Goal: Task Accomplishment & Management: Manage account settings

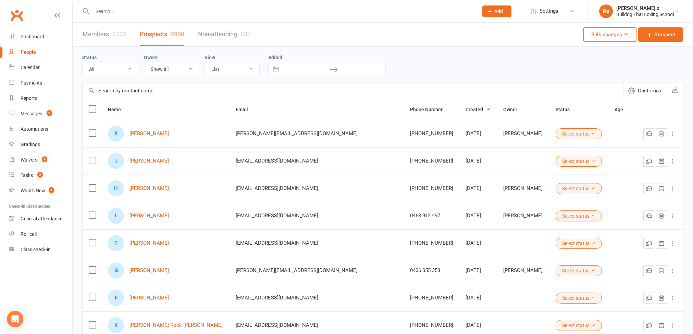
select select "100"
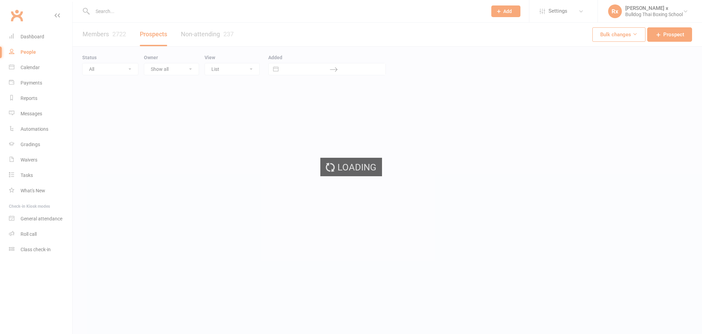
select select "100"
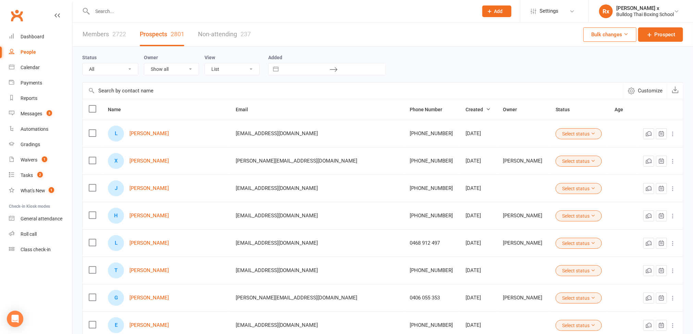
click at [149, 131] on div "L Liam Pham" at bounding box center [165, 134] width 115 height 16
click at [149, 136] on link "Liam Pham" at bounding box center [149, 134] width 39 height 6
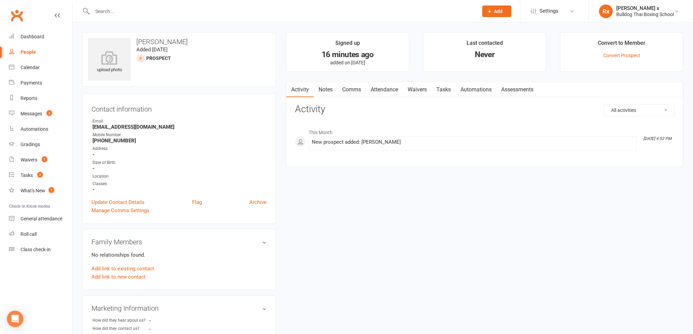
click at [325, 91] on link "Notes" at bounding box center [326, 90] width 24 height 16
click at [664, 115] on button "+ New Note" at bounding box center [656, 110] width 37 height 12
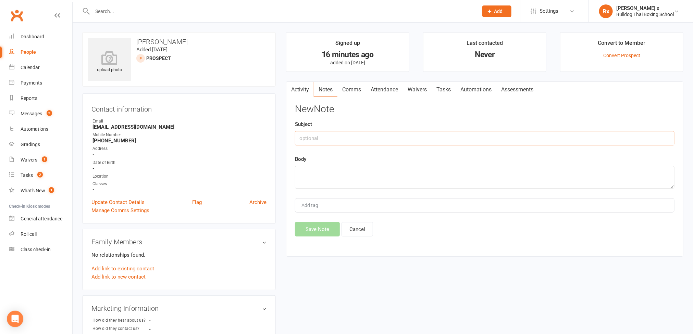
click at [454, 138] on input "text" at bounding box center [485, 138] width 380 height 14
type input "Website optin"
click at [382, 175] on textarea at bounding box center [485, 177] width 380 height 23
paste textarea "uesday, September 16, 2025 4:30 PM."
click at [336, 174] on textarea "Call booked on uesday, September 16, 2025 4:30 PM." at bounding box center [485, 177] width 380 height 23
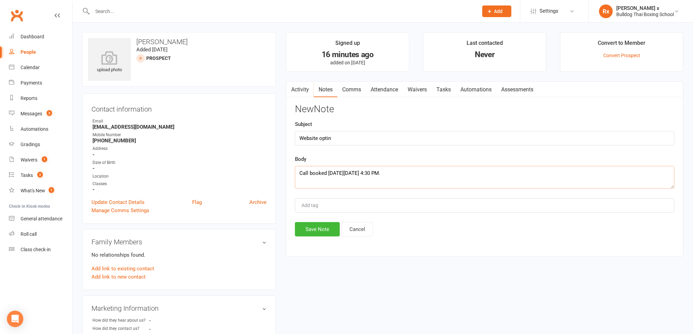
drag, startPoint x: 335, startPoint y: 174, endPoint x: 426, endPoint y: 177, distance: 90.9
click at [426, 175] on textarea "Call booked on Tuesday, September 16, 2025 4:30 PM." at bounding box center [485, 177] width 380 height 23
type textarea "Call booked on Tuesday, September 16, 2025 4:30 PM."
click at [317, 230] on button "Save Note" at bounding box center [317, 229] width 45 height 14
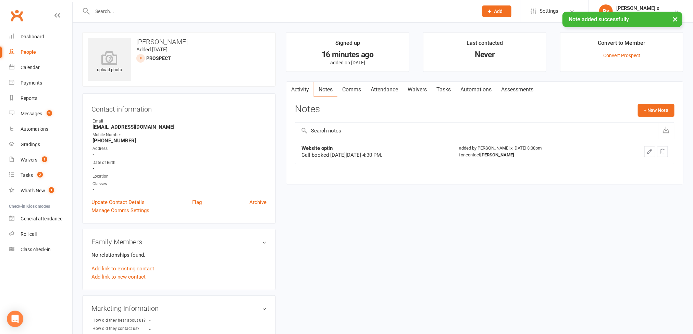
drag, startPoint x: 443, startPoint y: 90, endPoint x: 529, endPoint y: 96, distance: 86.5
click at [443, 91] on link "Tasks" at bounding box center [444, 90] width 24 height 16
drag, startPoint x: 640, startPoint y: 104, endPoint x: 592, endPoint y: 109, distance: 48.6
click at [641, 105] on div "Activity Notes Comms Attendance Waivers Tasks Automations Assessments Tasks + N…" at bounding box center [484, 140] width 397 height 117
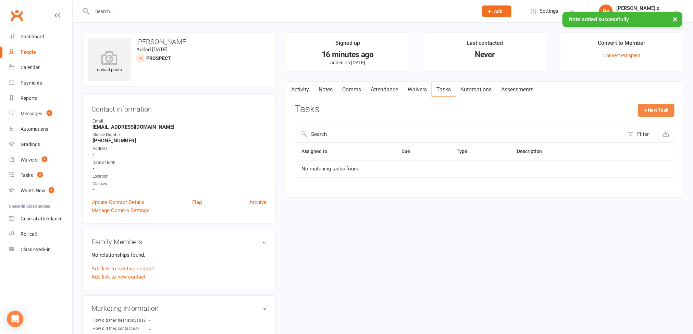
click at [650, 114] on button "+ New Task" at bounding box center [656, 110] width 36 height 12
select select "45795"
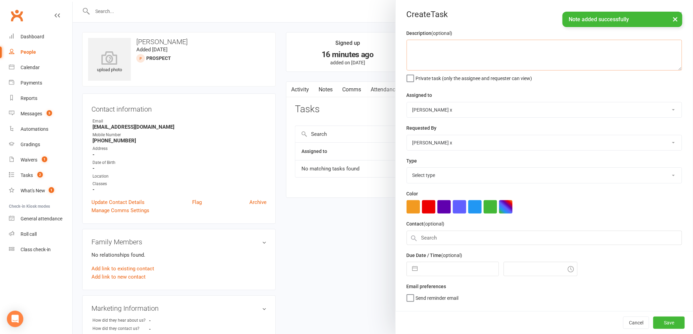
click at [435, 55] on textarea at bounding box center [544, 55] width 275 height 31
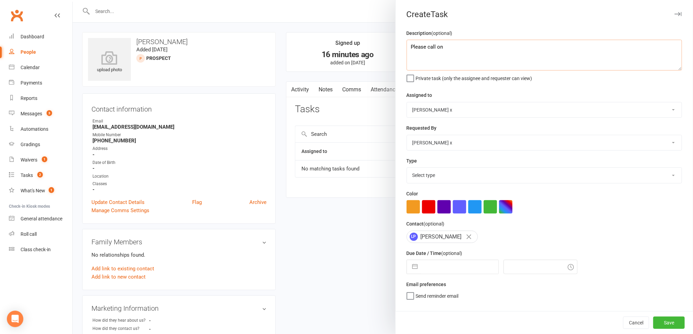
paste textarea "Tuesday, September 16, 2025 4:30 PM."
type textarea "Please call on Tuesday, September 16, 2025 4:30 PM."
click at [660, 107] on select "Nick Stone Alex O'Neil Rhoda x Nick Stone Lara Ahola Mark Ward Personal Trainers" at bounding box center [544, 109] width 275 height 15
select select "12940"
click at [407, 103] on select "Nick Stone Alex O'Neil Rhoda x Nick Stone Lara Ahola Mark Ward Personal Trainers" at bounding box center [544, 109] width 275 height 15
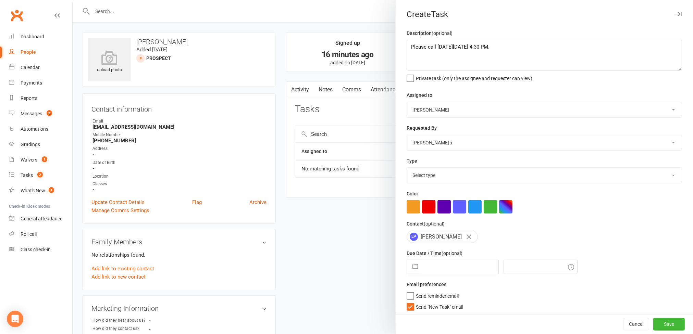
click at [657, 179] on select "Select type Action E-mail Meeting Phone call Text Add new task type" at bounding box center [544, 175] width 275 height 15
select select "12048"
click at [407, 170] on select "Select type Action E-mail Meeting Phone call Text Add new task type" at bounding box center [544, 175] width 275 height 15
click at [451, 266] on input "text" at bounding box center [459, 267] width 77 height 14
select select "7"
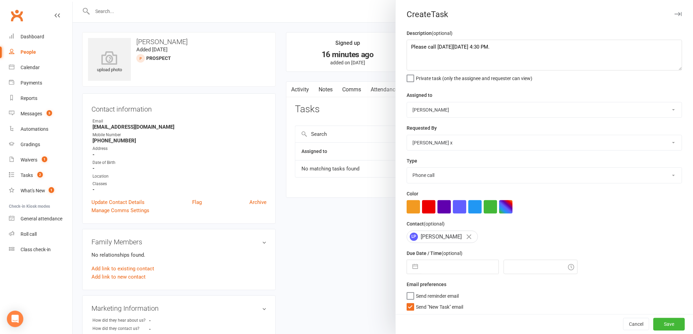
select select "2025"
select select "8"
select select "2025"
select select "9"
select select "2025"
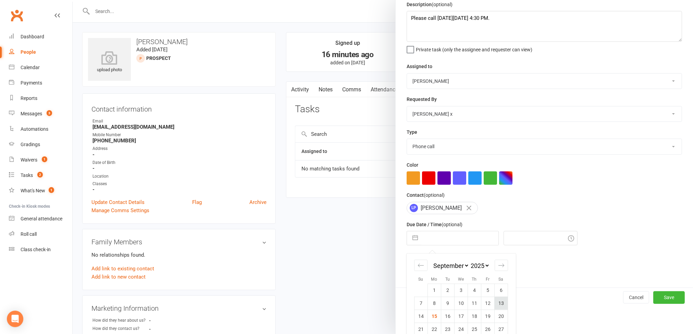
scroll to position [54, 0]
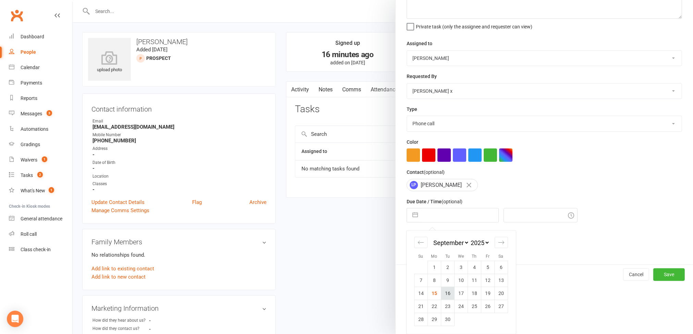
click at [444, 293] on td "16" at bounding box center [447, 293] width 13 height 13
type input "16 Sep 2025"
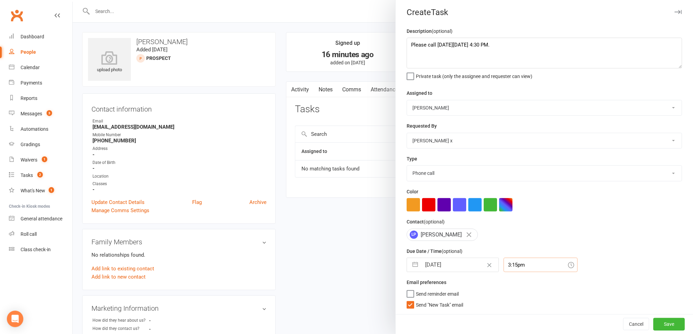
click at [511, 262] on input "3:15pm" at bounding box center [541, 265] width 74 height 14
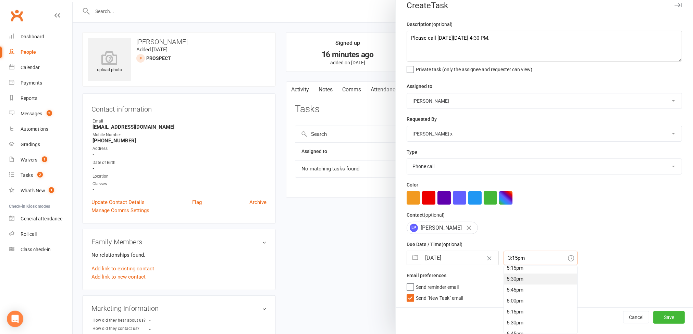
scroll to position [708, 0]
click at [512, 283] on div "4:30pm" at bounding box center [540, 287] width 73 height 11
type input "4:30pm"
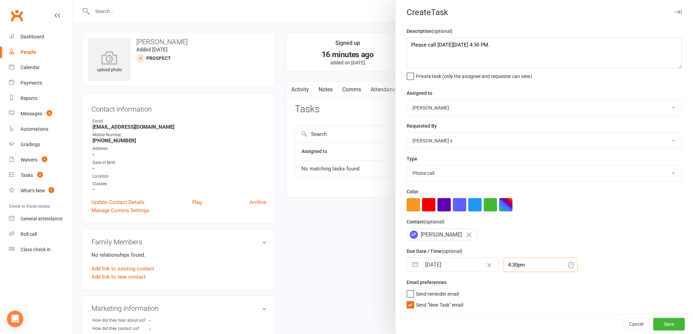
scroll to position [5, 0]
drag, startPoint x: 643, startPoint y: 325, endPoint x: 375, endPoint y: 260, distance: 276.7
click at [653, 325] on button "Save" at bounding box center [669, 324] width 32 height 12
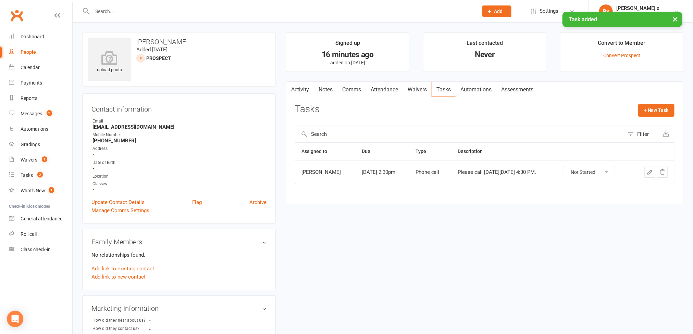
click at [164, 39] on h3 "Liam Pham" at bounding box center [179, 42] width 182 height 8
copy h3 "Liam Pham"
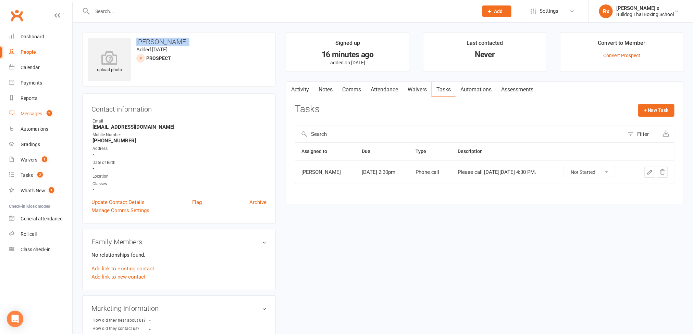
click at [33, 114] on div "Messages" at bounding box center [32, 113] width 22 height 5
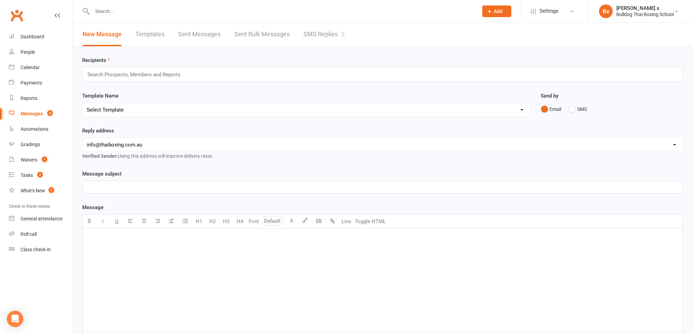
click at [323, 34] on link "SMS Replies 3" at bounding box center [324, 35] width 41 height 24
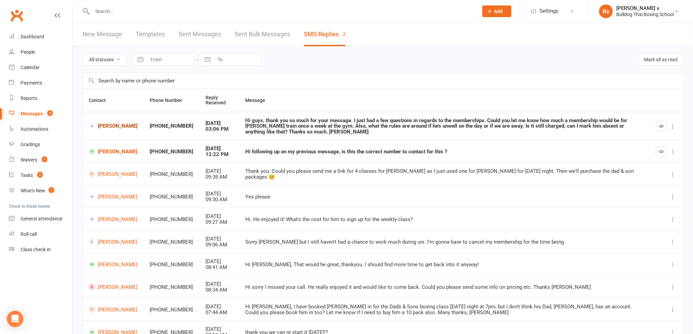
click at [104, 127] on link "Laura MacDonald" at bounding box center [113, 126] width 49 height 7
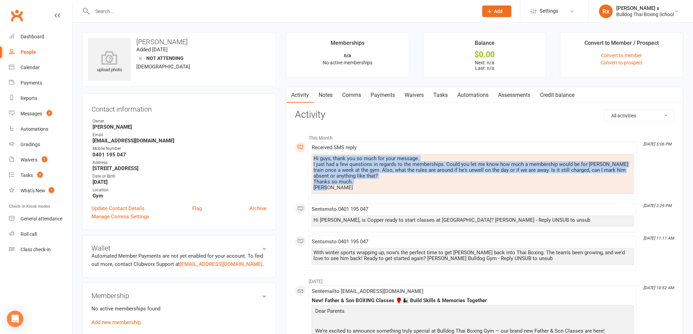
drag, startPoint x: 312, startPoint y: 157, endPoint x: 363, endPoint y: 190, distance: 60.5
click at [363, 190] on div "Hi guys, thank you so much for your message. I just had a few questions in rega…" at bounding box center [473, 174] width 322 height 40
copy div "Hi guys, thank you so much for your message. I just had a few questions in rega…"
click at [443, 92] on link "Tasks" at bounding box center [441, 95] width 24 height 16
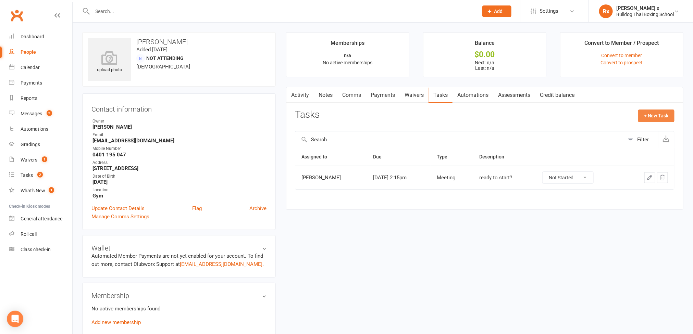
click at [648, 110] on button "+ New Task" at bounding box center [656, 116] width 36 height 12
select select "45795"
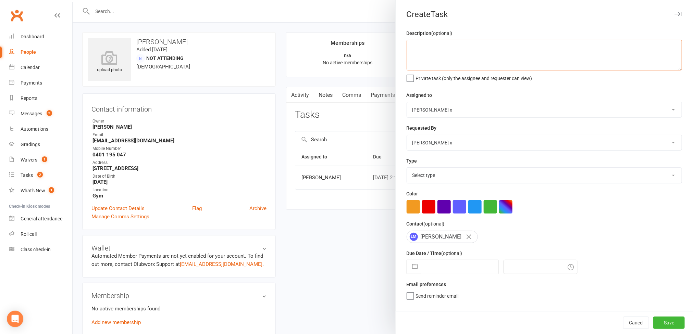
click at [501, 55] on textarea at bounding box center [544, 55] width 275 height 31
paste textarea "Hi guys, thank you so much for your message. I just had a few questions in rega…"
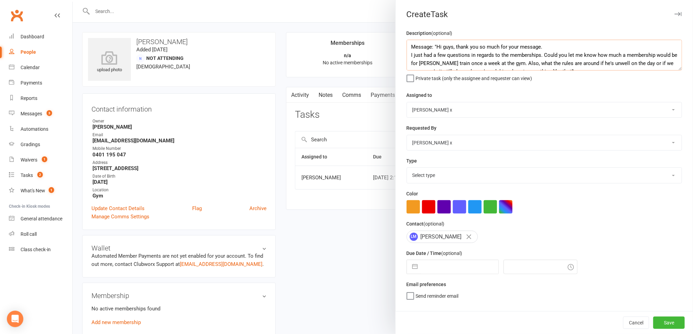
scroll to position [21, 0]
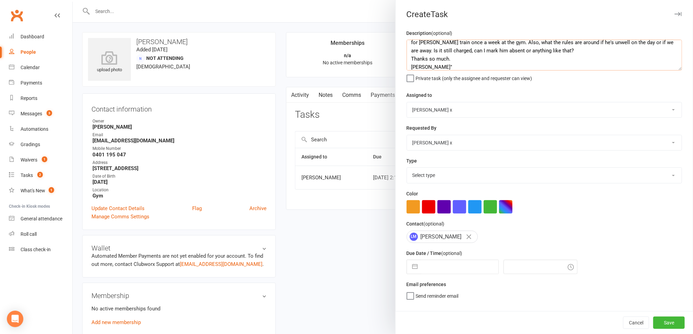
type textarea "Message: "Hi guys, thank you so much for your message. I just had a few questio…"
click at [667, 111] on select "Nick Stone Alex O'Neil Rhoda x Nick Stone Lara Ahola Mark Ward Personal Trainers" at bounding box center [544, 109] width 275 height 15
select select "12940"
click at [407, 103] on select "Nick Stone Alex O'Neil Rhoda x Nick Stone Lara Ahola Mark Ward Personal Trainers" at bounding box center [544, 109] width 275 height 15
click at [654, 183] on select "Select type Action E-mail Meeting Phone call Text Add new task type" at bounding box center [544, 175] width 275 height 15
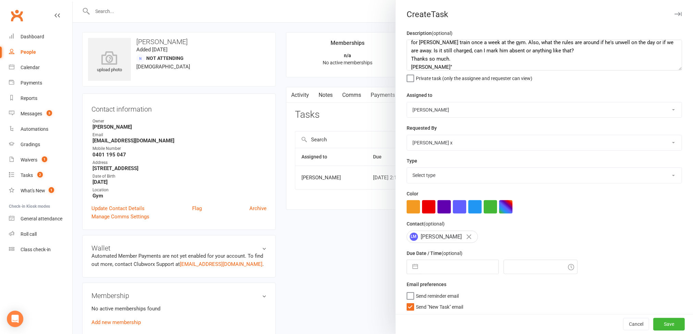
select select "12049"
click at [407, 170] on select "Select type Action E-mail Meeting Phone call Text Add new task type" at bounding box center [544, 175] width 275 height 15
click at [453, 270] on input "text" at bounding box center [459, 267] width 77 height 14
select select "7"
select select "2025"
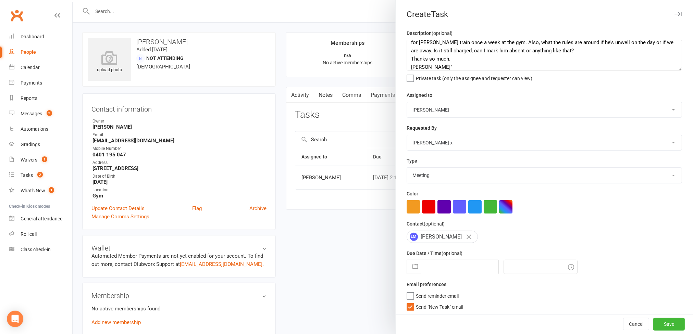
select select "8"
select select "2025"
select select "9"
select select "2025"
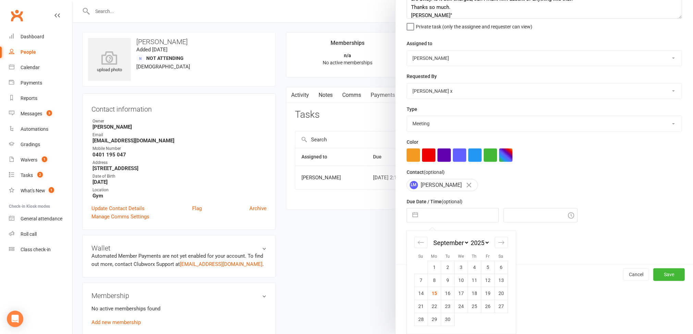
drag, startPoint x: 432, startPoint y: 295, endPoint x: 439, endPoint y: 288, distance: 10.2
click at [432, 295] on td "15" at bounding box center [434, 293] width 13 height 13
type input "15 Sep 2025"
type input "3:15pm"
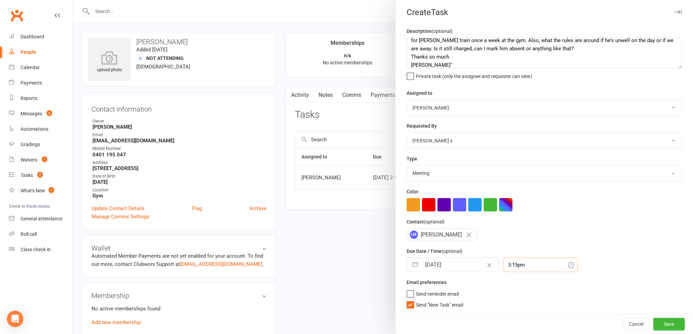
click at [520, 269] on div "3:15pm" at bounding box center [541, 265] width 74 height 14
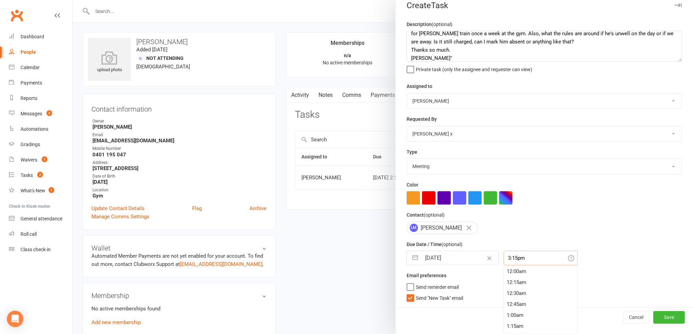
scroll to position [657, 0]
drag, startPoint x: 508, startPoint y: 282, endPoint x: 559, endPoint y: 286, distance: 51.2
click at [509, 282] on div "3:15pm" at bounding box center [540, 283] width 73 height 11
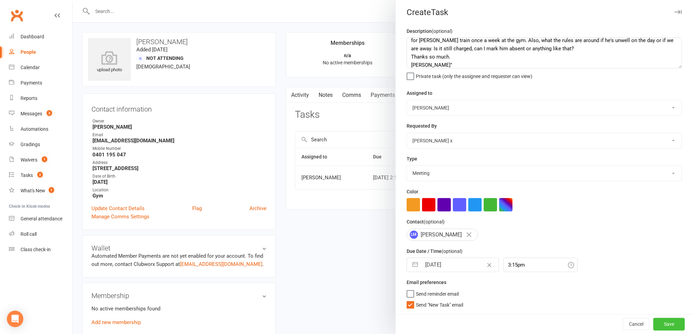
click at [653, 324] on button "Save" at bounding box center [669, 324] width 32 height 12
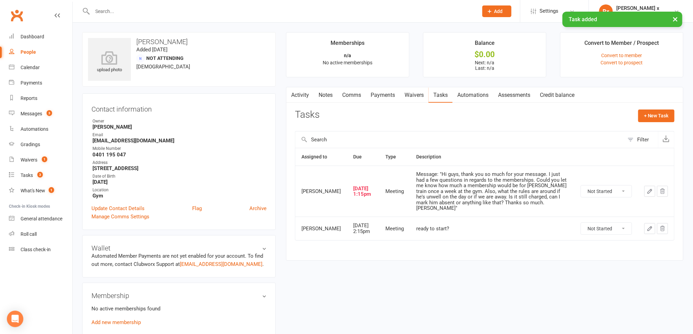
click at [33, 54] on div "People" at bounding box center [28, 51] width 15 height 5
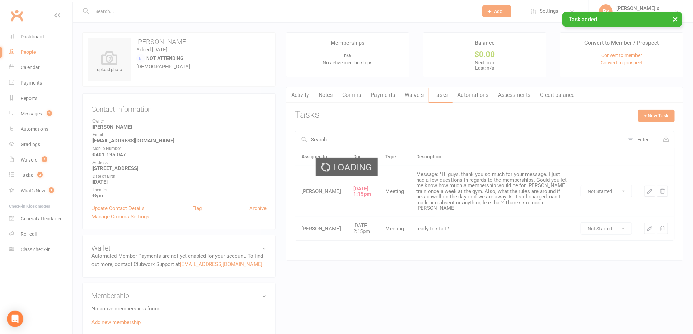
select select "100"
